Goal: Task Accomplishment & Management: Manage account settings

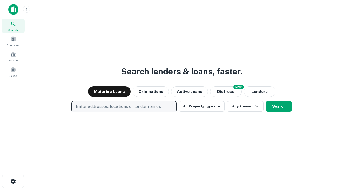
click at [124, 106] on p "Enter addresses, locations or lender names" at bounding box center [118, 106] width 85 height 6
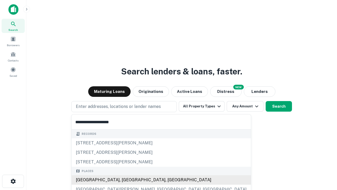
click at [126, 180] on div "Santa Monica, CA, USA" at bounding box center [162, 179] width 180 height 9
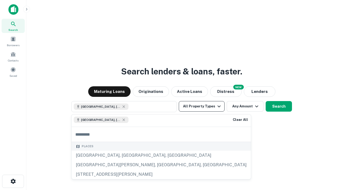
click at [202, 106] on button "All Property Types" at bounding box center [202, 106] width 46 height 11
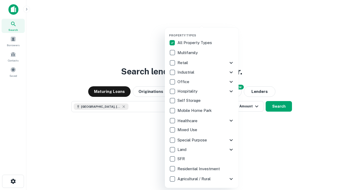
click at [206, 32] on button "button" at bounding box center [206, 32] width 74 height 0
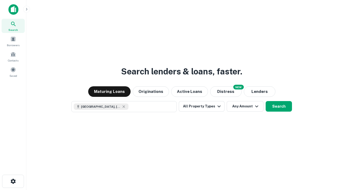
scroll to position [8, 0]
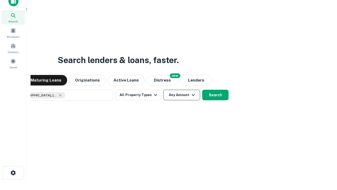
click at [163, 90] on button "Any Amount" at bounding box center [181, 95] width 37 height 11
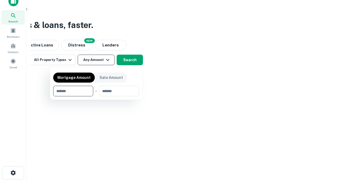
type input "*******"
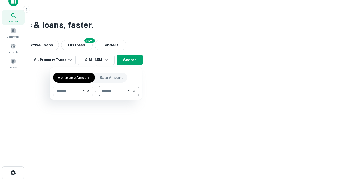
type input "*******"
click at [96, 96] on button "button" at bounding box center [96, 96] width 86 height 0
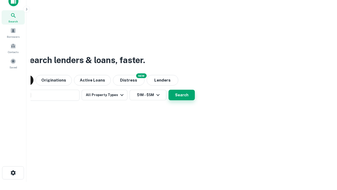
click at [169, 90] on button "Search" at bounding box center [182, 95] width 26 height 11
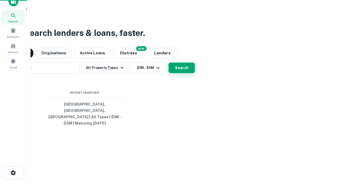
scroll to position [17, 149]
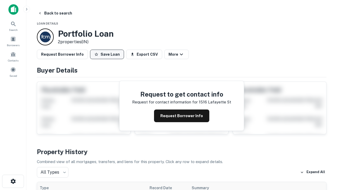
click at [107, 54] on button "Save Loan" at bounding box center [107, 54] width 34 height 9
click at [108, 54] on button "Save Loan" at bounding box center [107, 54] width 34 height 9
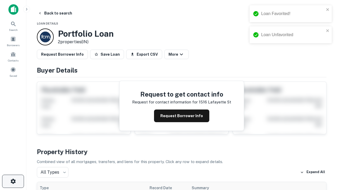
click at [13, 181] on icon "button" at bounding box center [13, 181] width 6 height 6
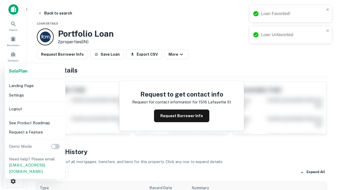
click at [35, 109] on li "Logout" at bounding box center [35, 108] width 56 height 9
